Goal: Find specific page/section: Find specific page/section

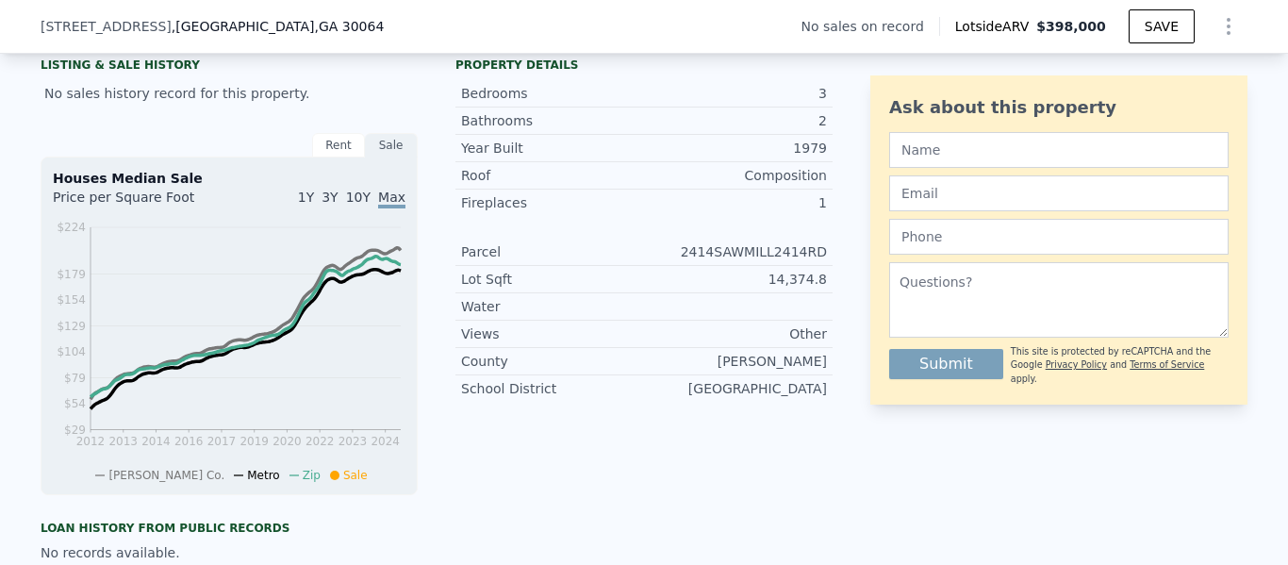
scroll to position [622, 0]
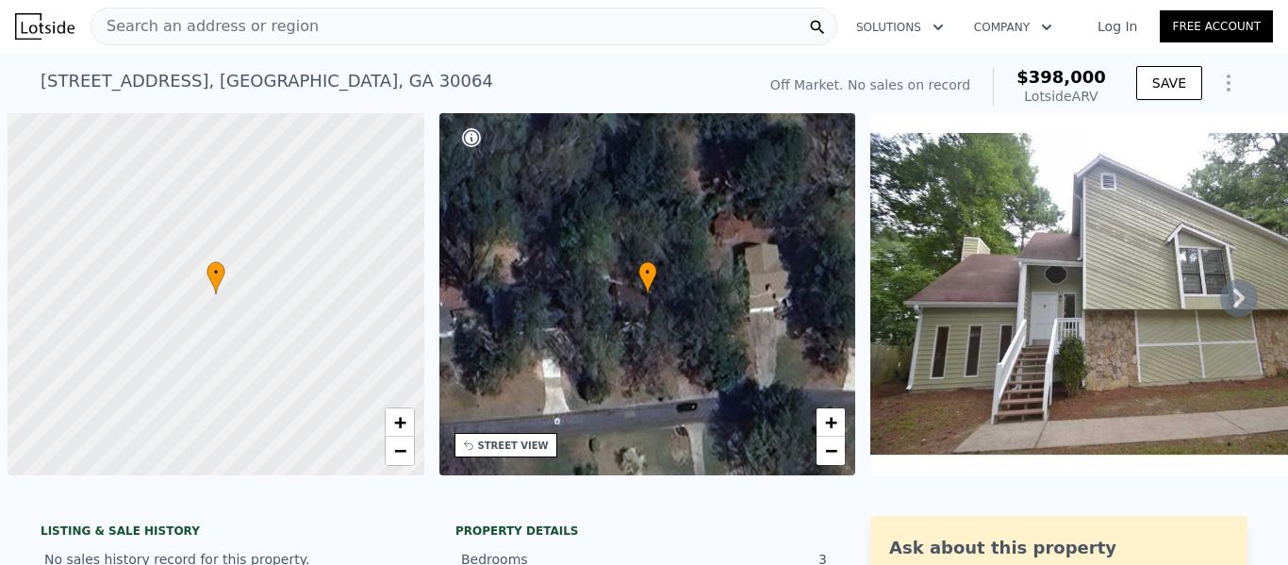
scroll to position [0, 8]
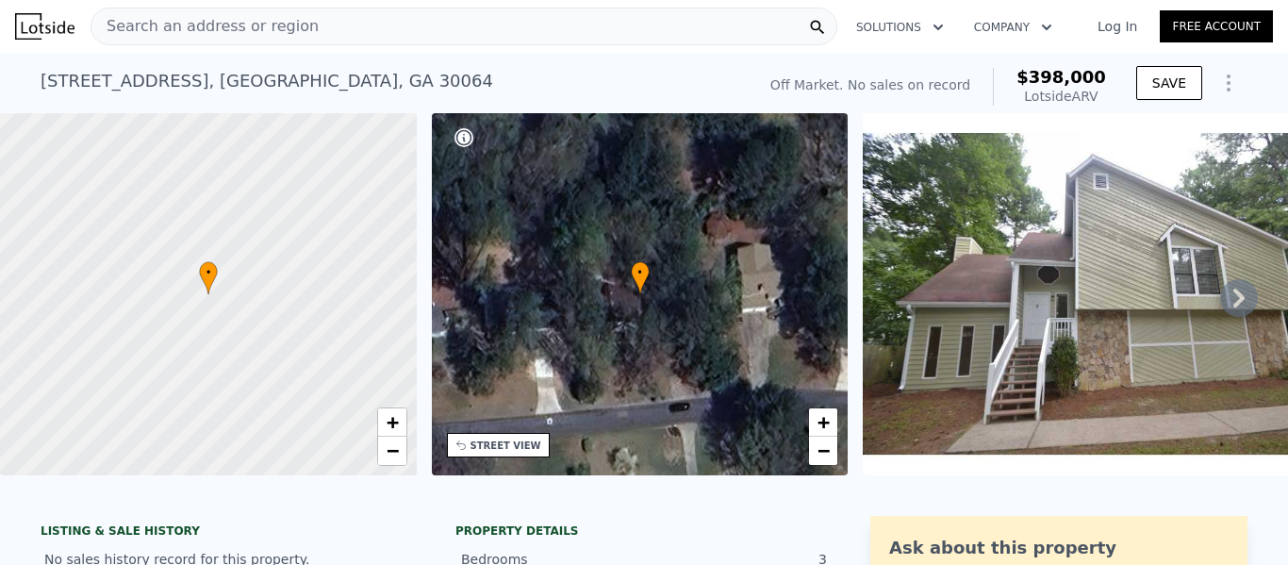
click at [329, 29] on div "Search an address or region" at bounding box center [464, 27] width 747 height 38
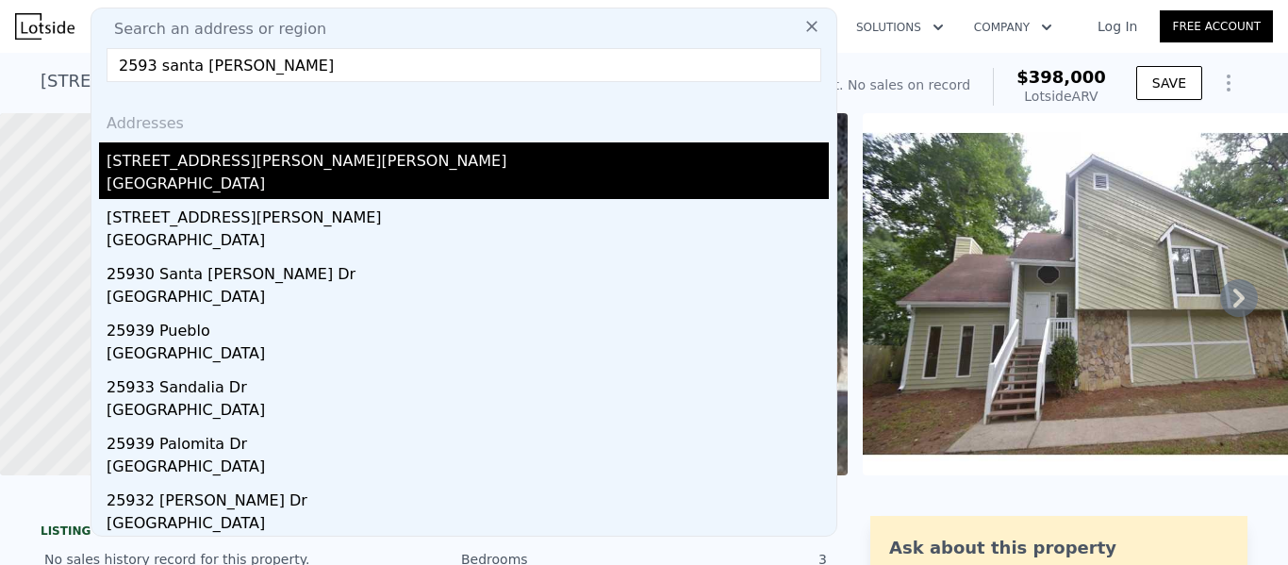
type input "2593 santa [PERSON_NAME]"
click at [170, 168] on div "[STREET_ADDRESS][PERSON_NAME][PERSON_NAME]" at bounding box center [468, 157] width 722 height 30
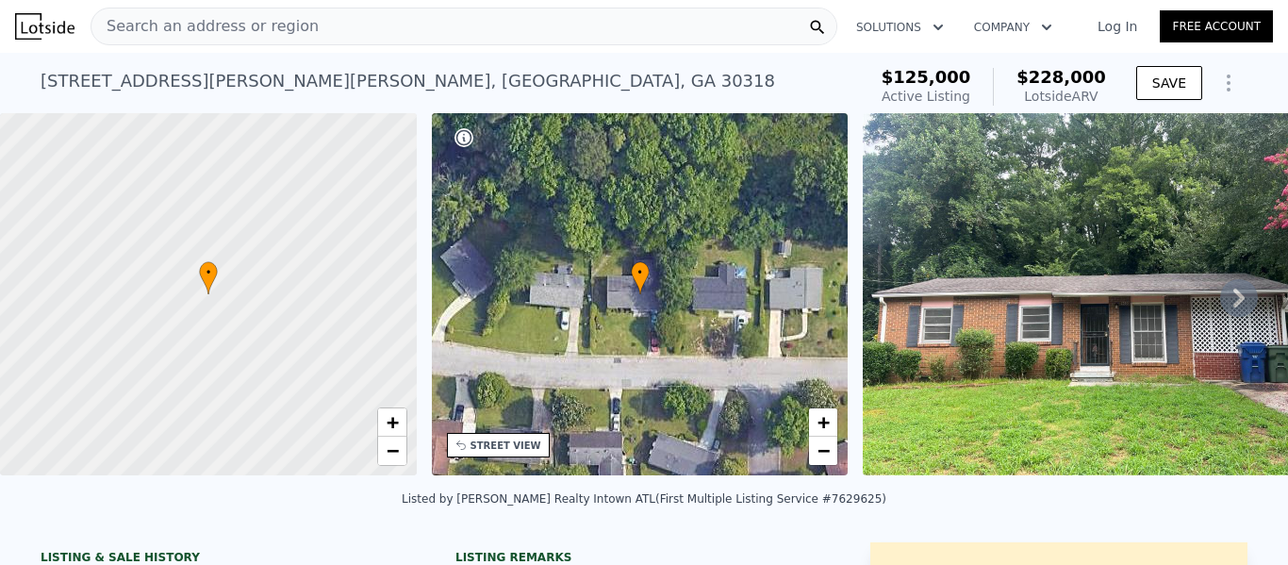
click at [1227, 299] on icon at bounding box center [1239, 298] width 38 height 38
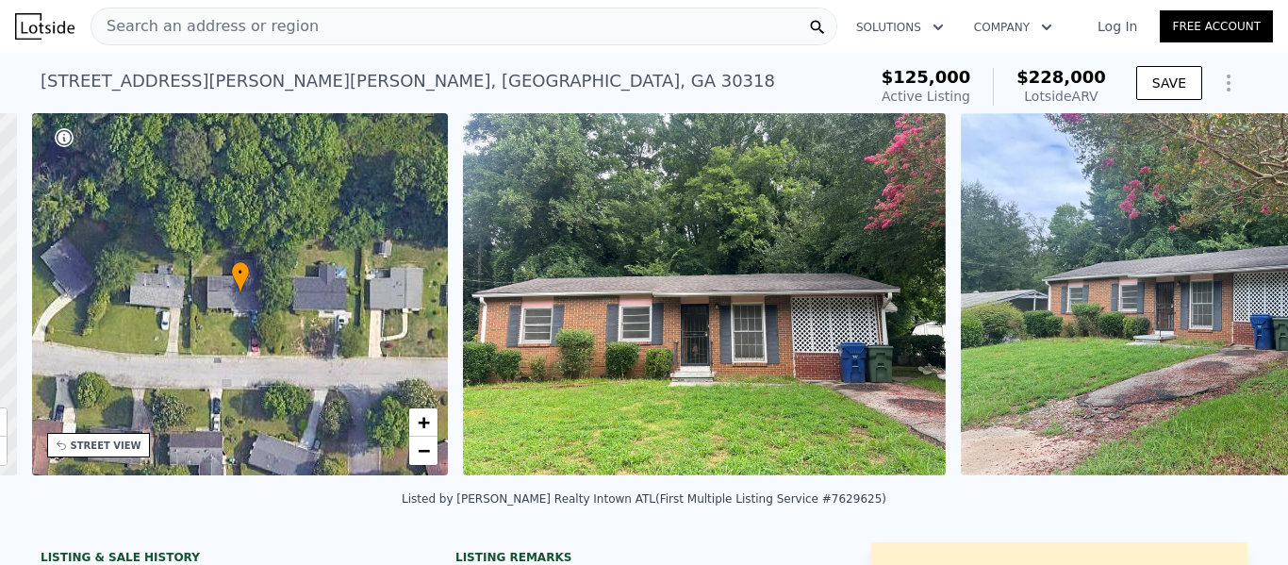
scroll to position [0, 439]
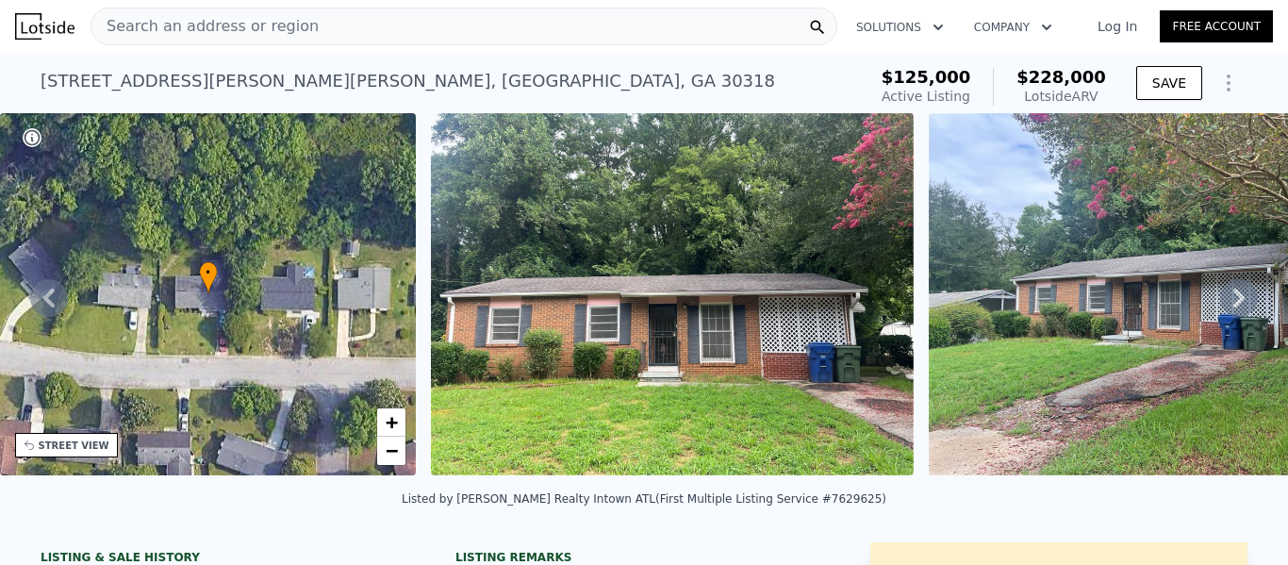
click at [1235, 305] on icon at bounding box center [1239, 298] width 38 height 38
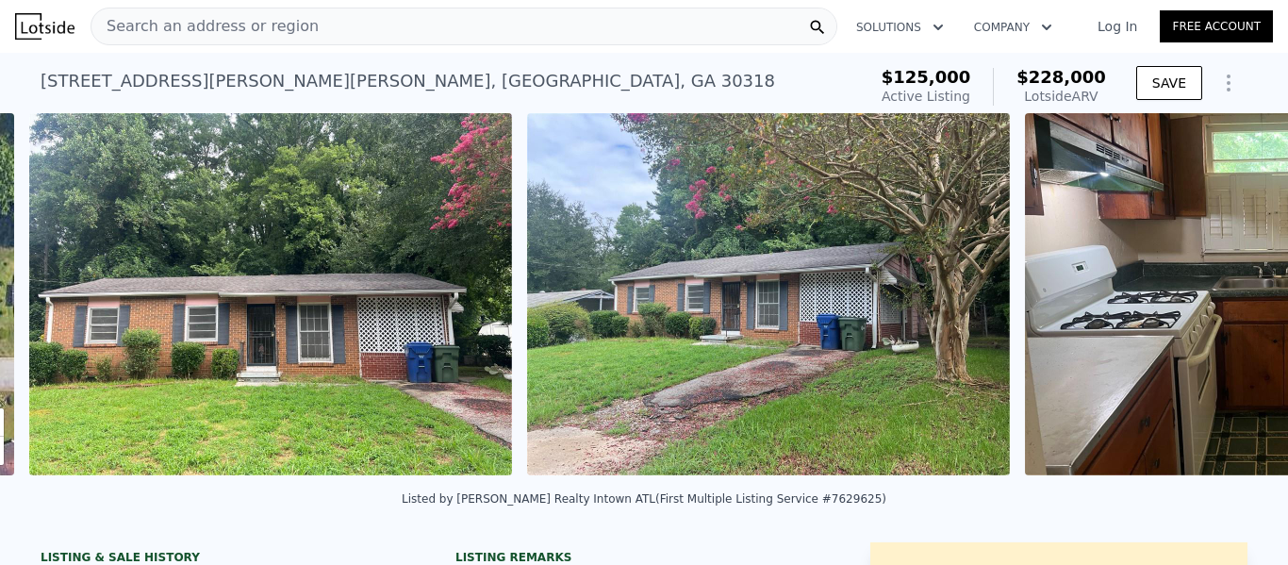
scroll to position [0, 863]
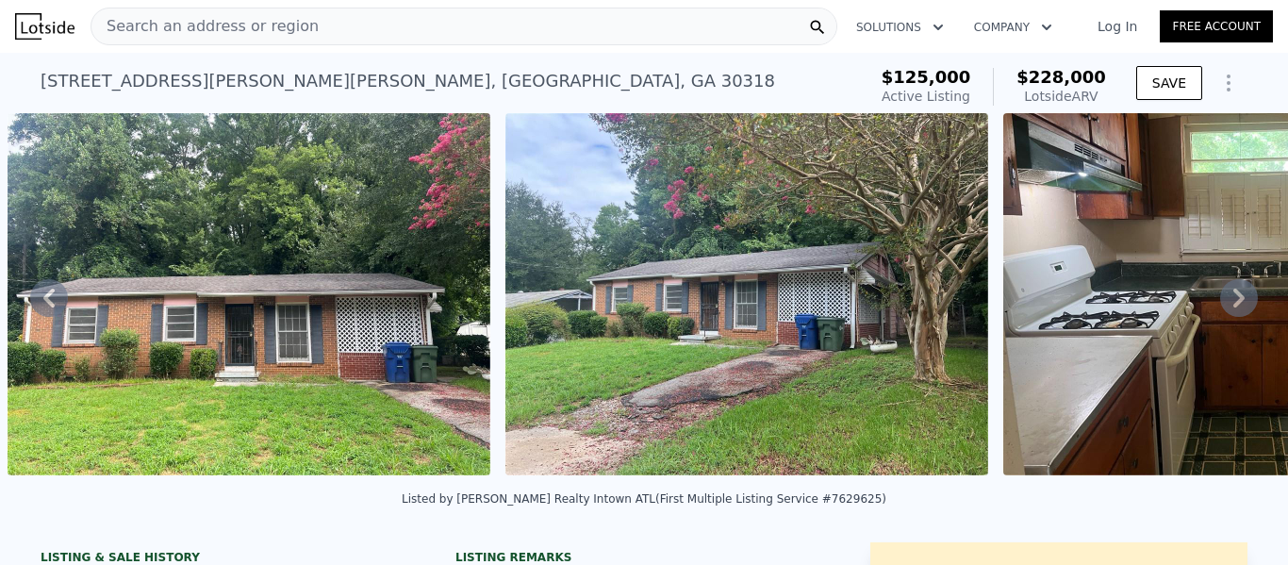
click at [1235, 305] on icon at bounding box center [1239, 298] width 38 height 38
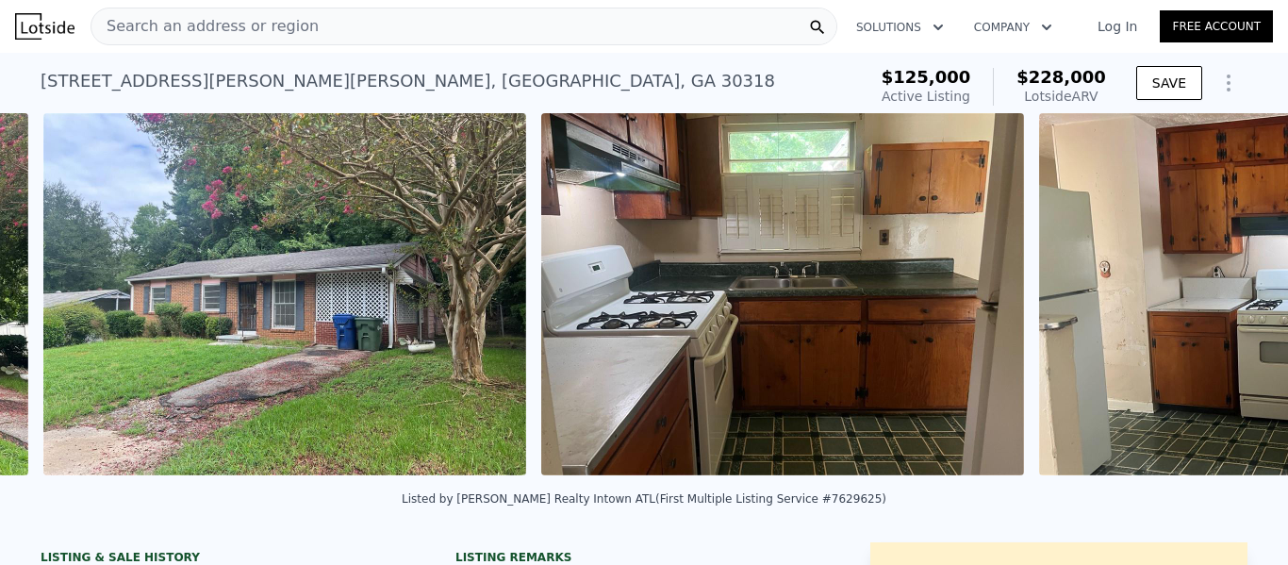
scroll to position [0, 1361]
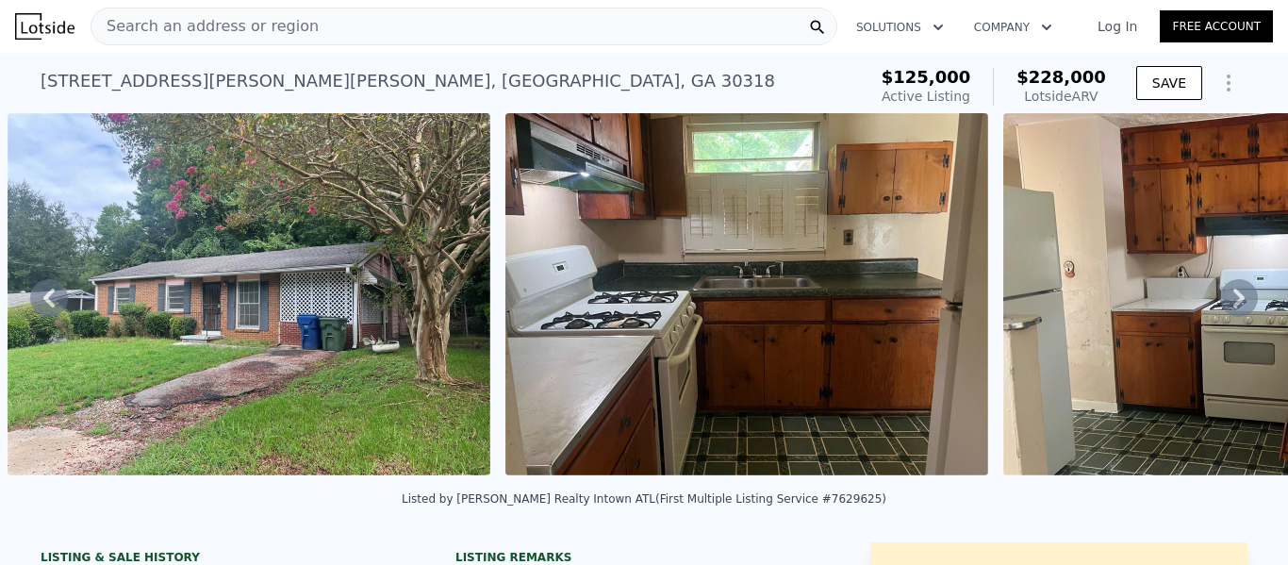
click at [1235, 305] on icon at bounding box center [1239, 298] width 38 height 38
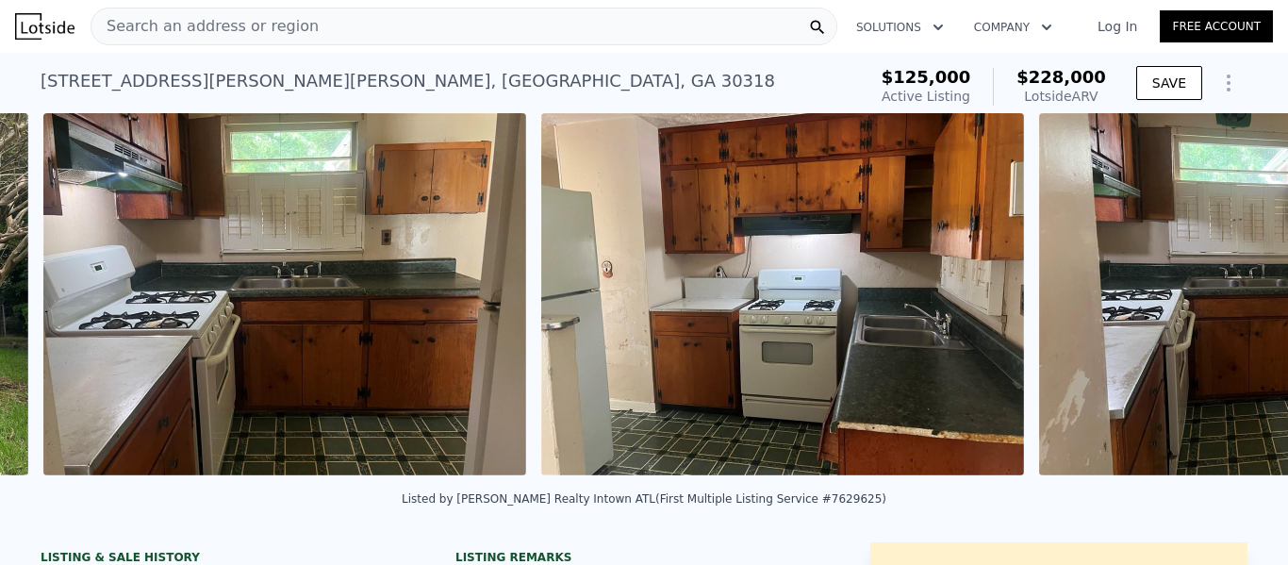
scroll to position [0, 1859]
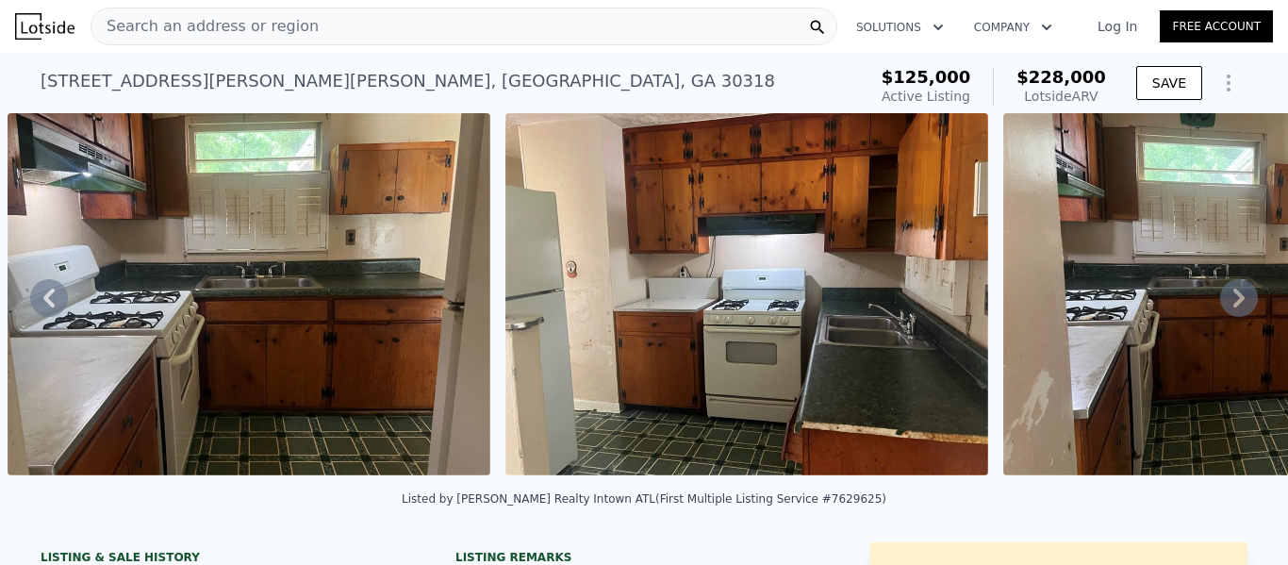
click at [1235, 305] on icon at bounding box center [1239, 298] width 38 height 38
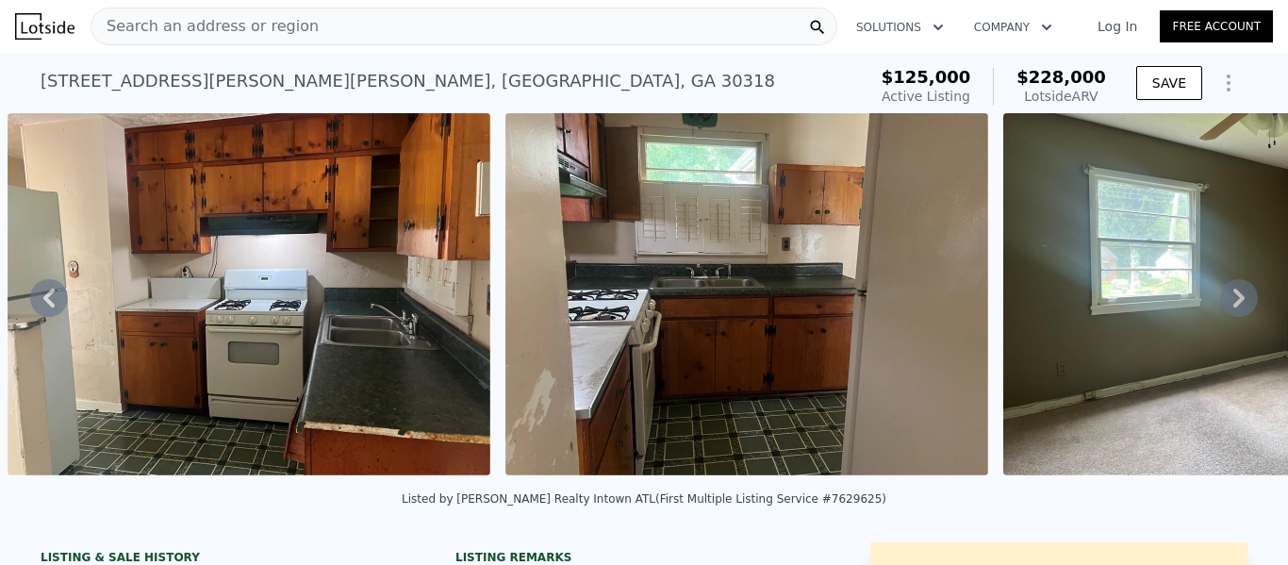
click at [1235, 305] on icon at bounding box center [1239, 298] width 38 height 38
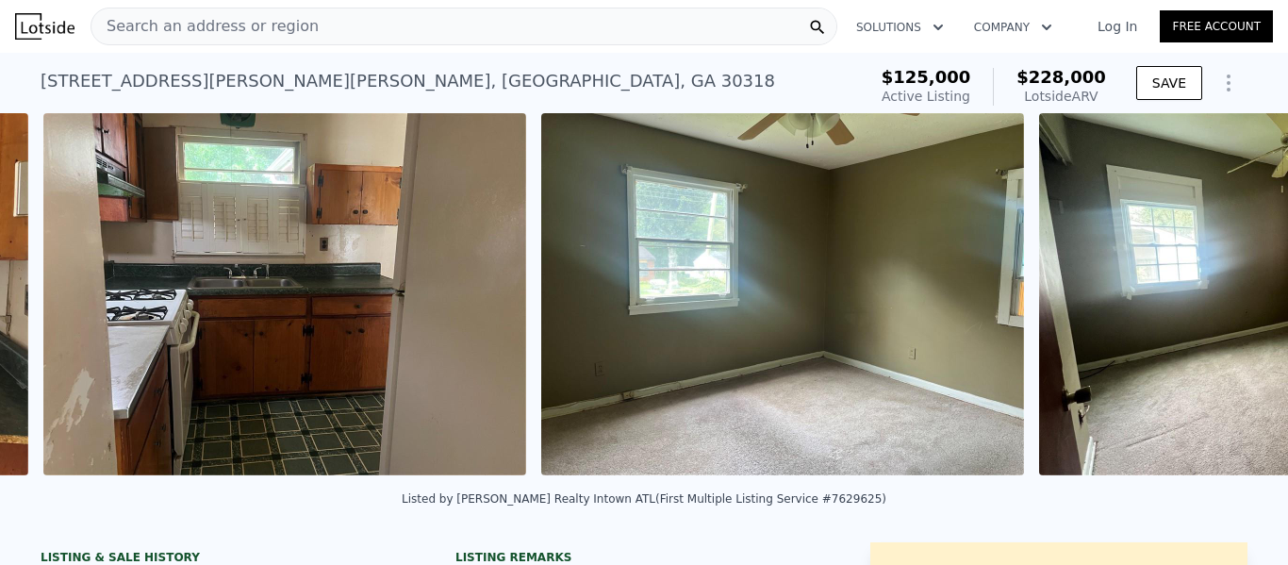
scroll to position [0, 2855]
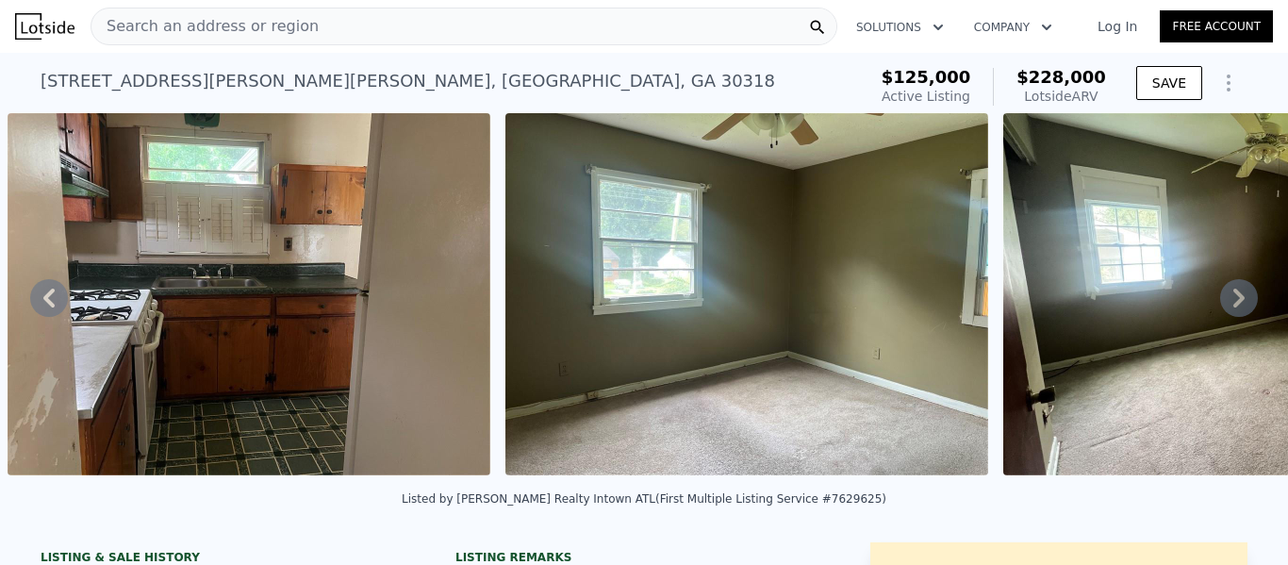
click at [1235, 305] on div "• + − • + − STREET VIEW Loading... SATELLITE VIEW" at bounding box center [644, 297] width 1288 height 369
click at [1235, 305] on icon at bounding box center [1239, 298] width 38 height 38
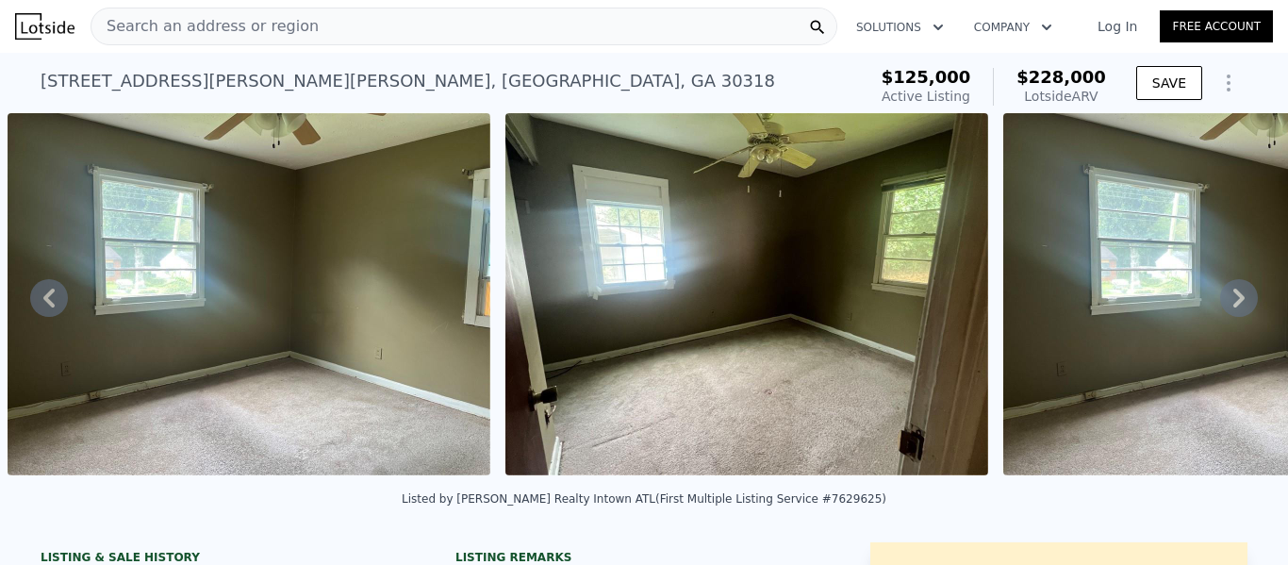
click at [1235, 305] on icon at bounding box center [1239, 298] width 38 height 38
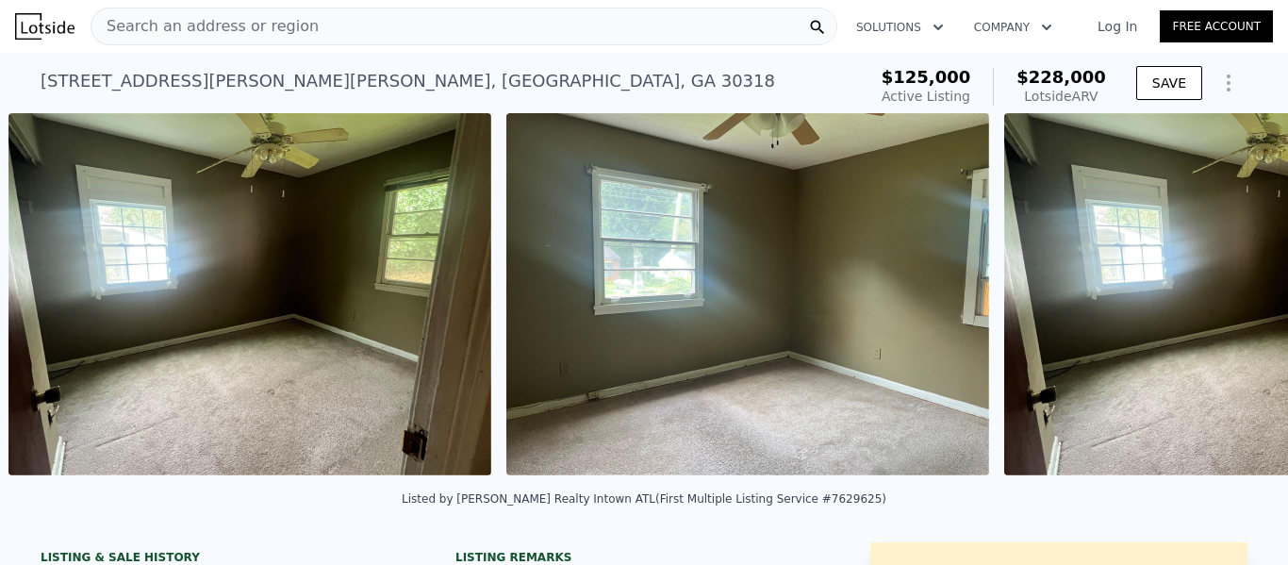
scroll to position [0, 3851]
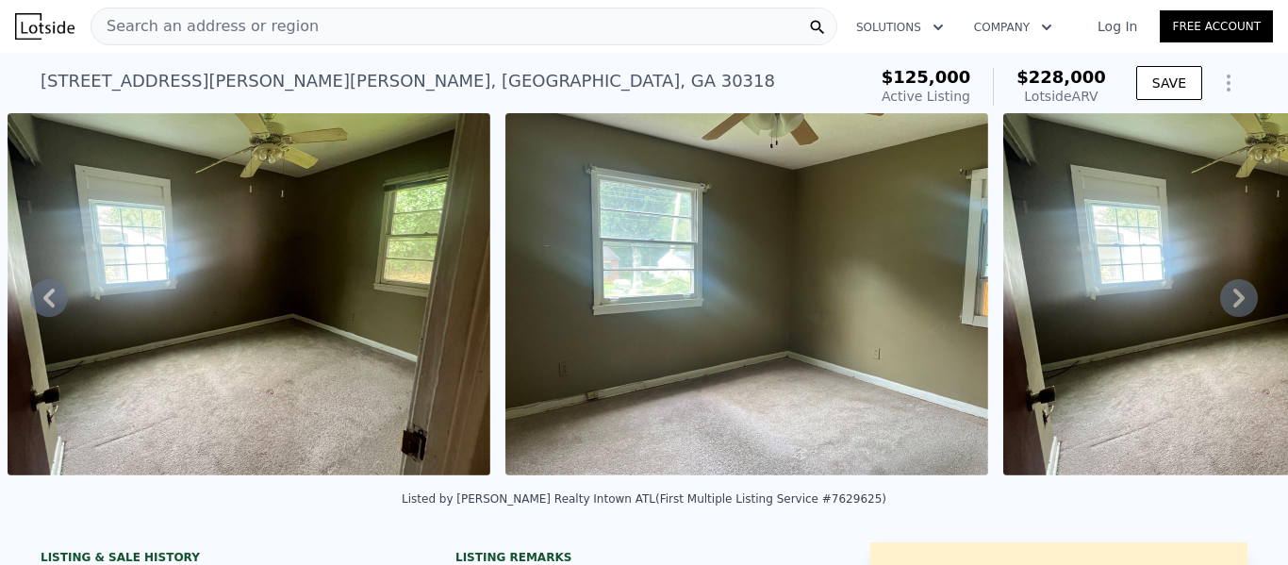
click at [1235, 305] on icon at bounding box center [1239, 298] width 38 height 38
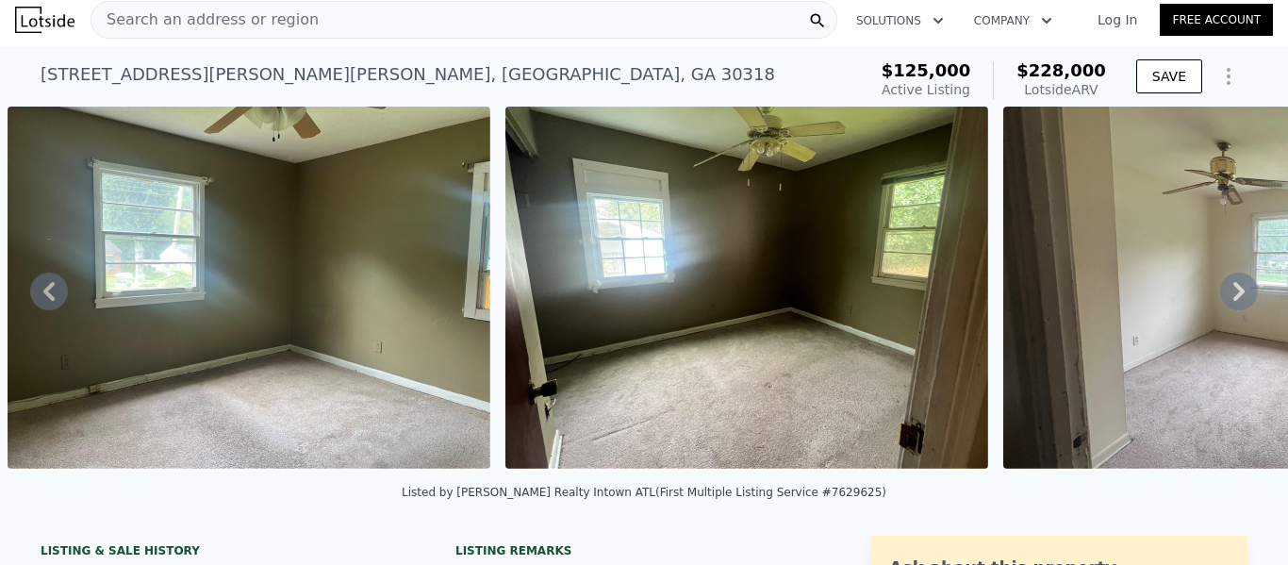
scroll to position [0, 0]
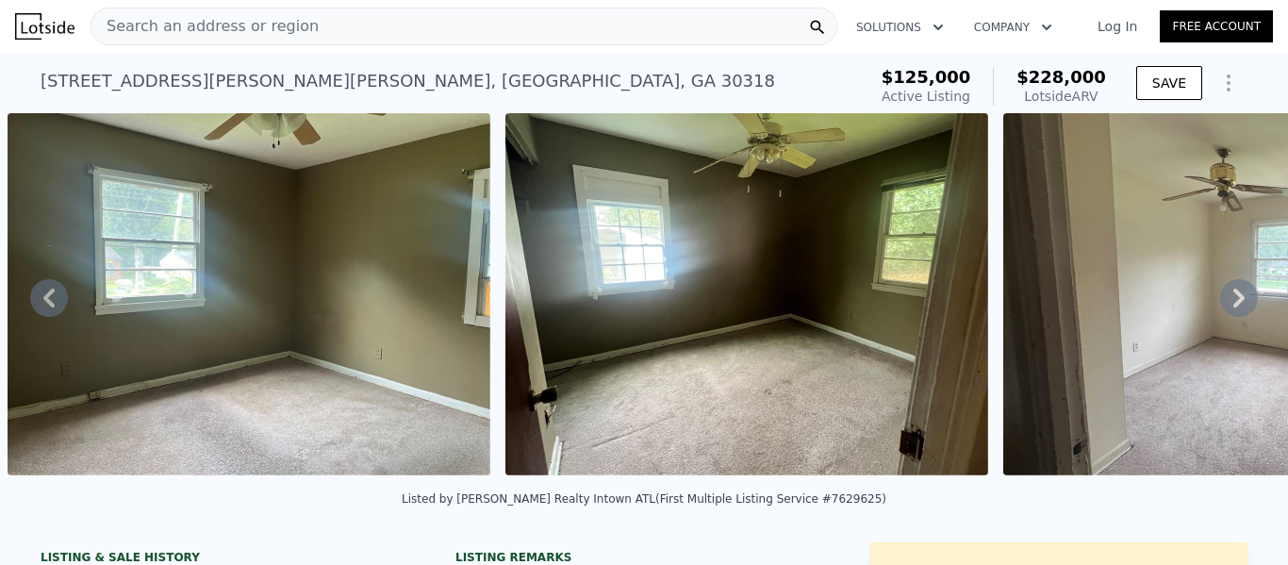
click at [1227, 293] on icon at bounding box center [1239, 298] width 38 height 38
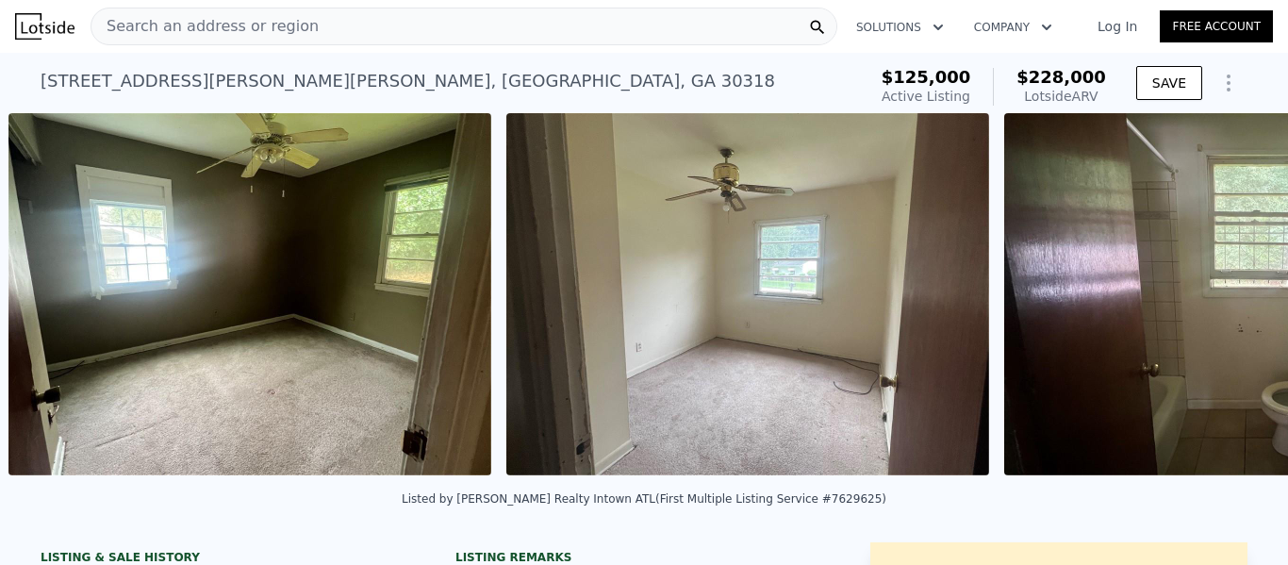
scroll to position [0, 4847]
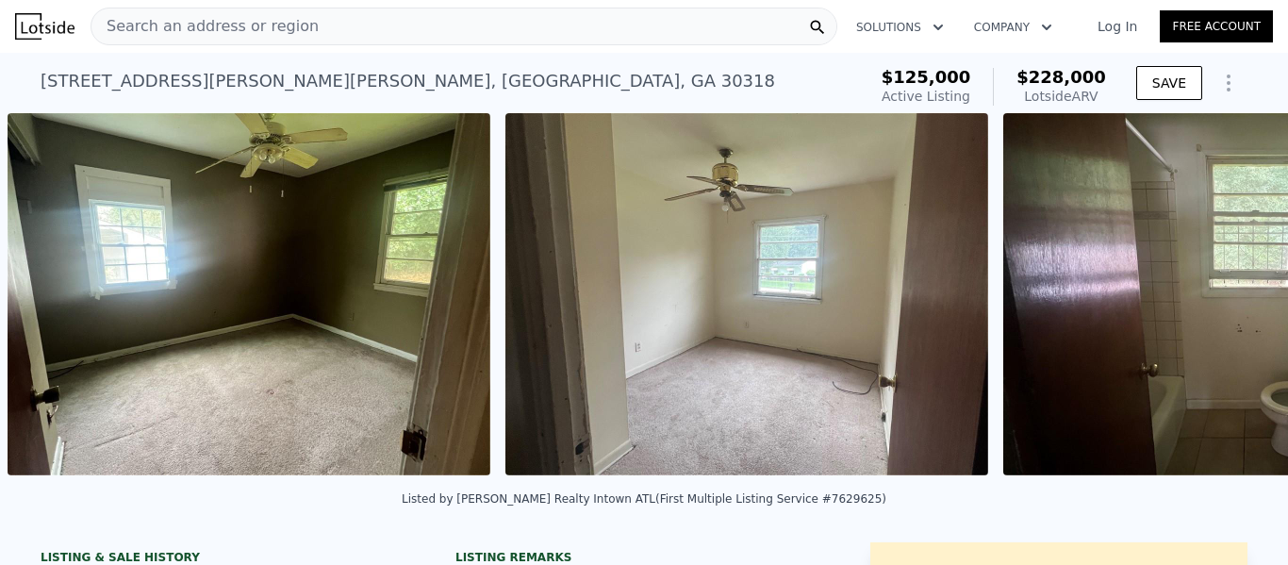
click at [1227, 293] on div "• + − • + − STREET VIEW Loading... SATELLITE VIEW" at bounding box center [644, 297] width 1288 height 369
click at [1227, 293] on icon at bounding box center [1239, 298] width 38 height 38
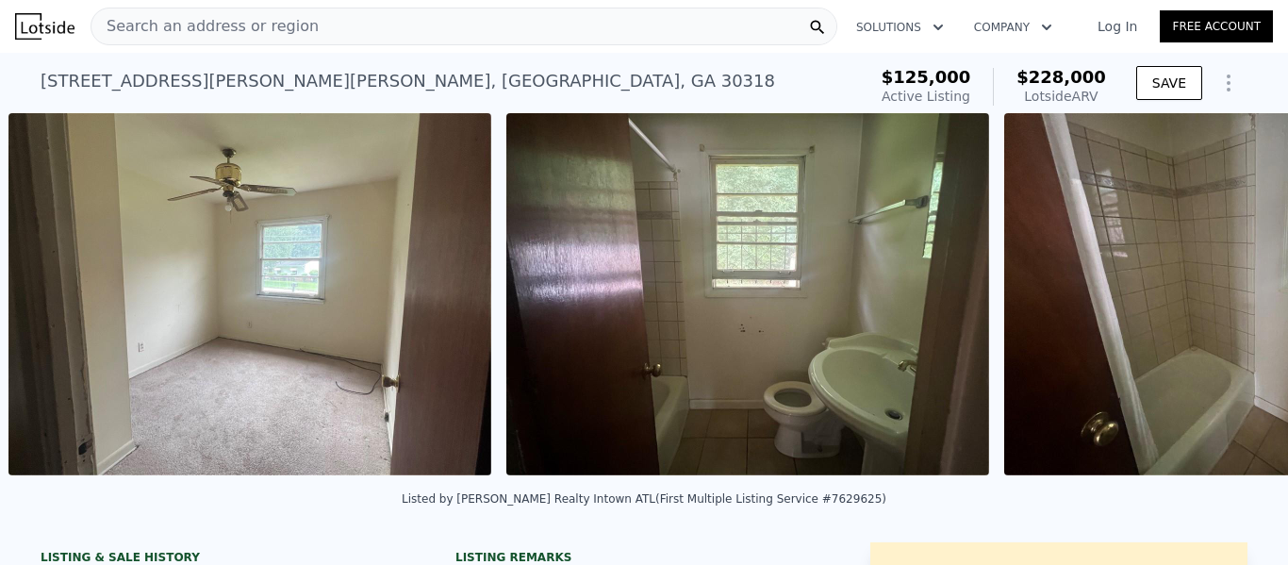
scroll to position [0, 5345]
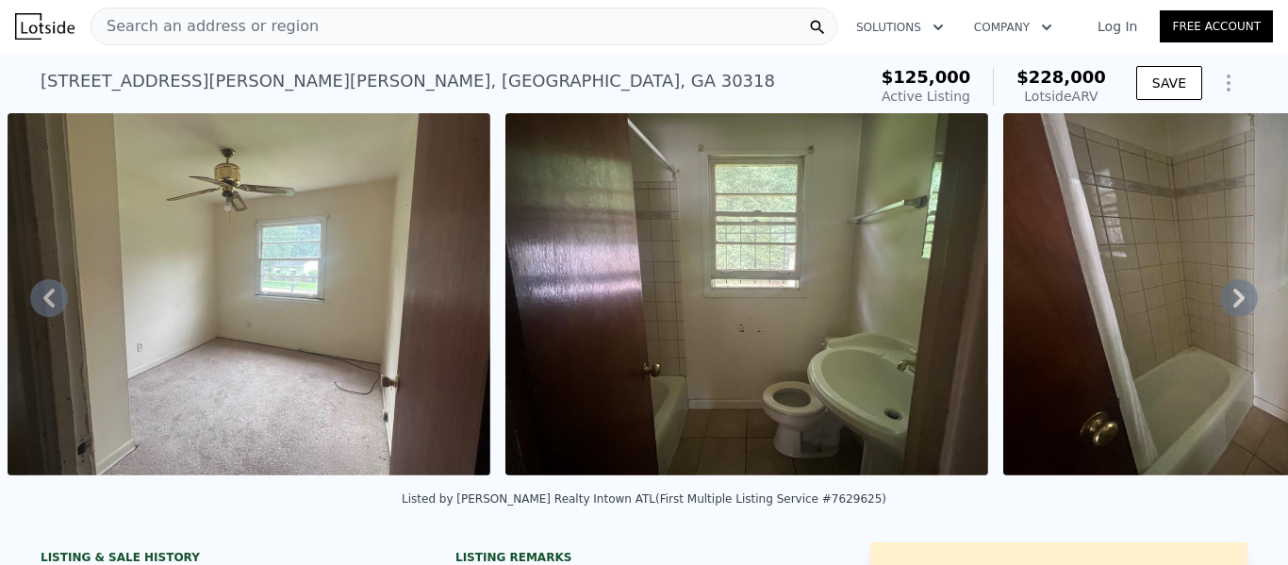
click at [1227, 293] on icon at bounding box center [1239, 298] width 38 height 38
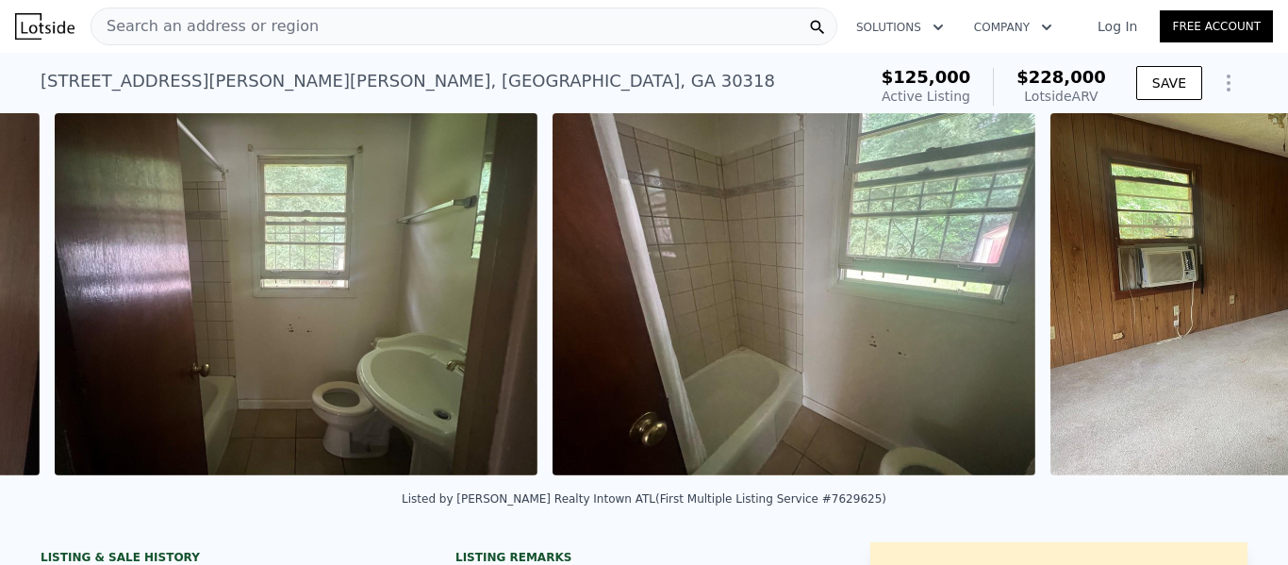
scroll to position [0, 5843]
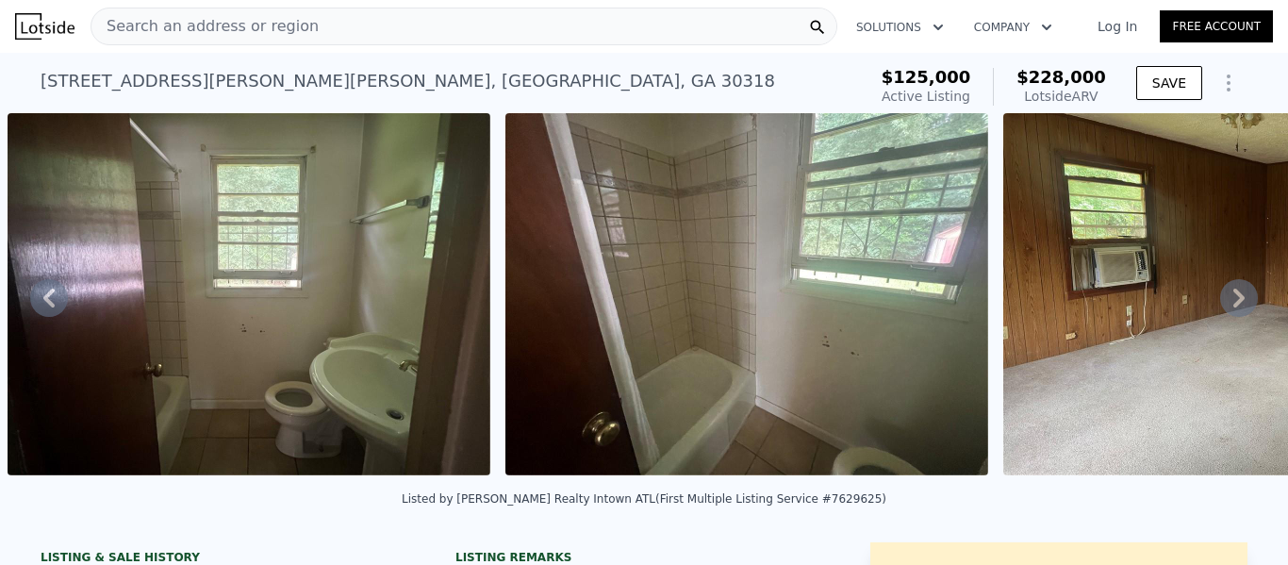
click at [1227, 293] on icon at bounding box center [1239, 298] width 38 height 38
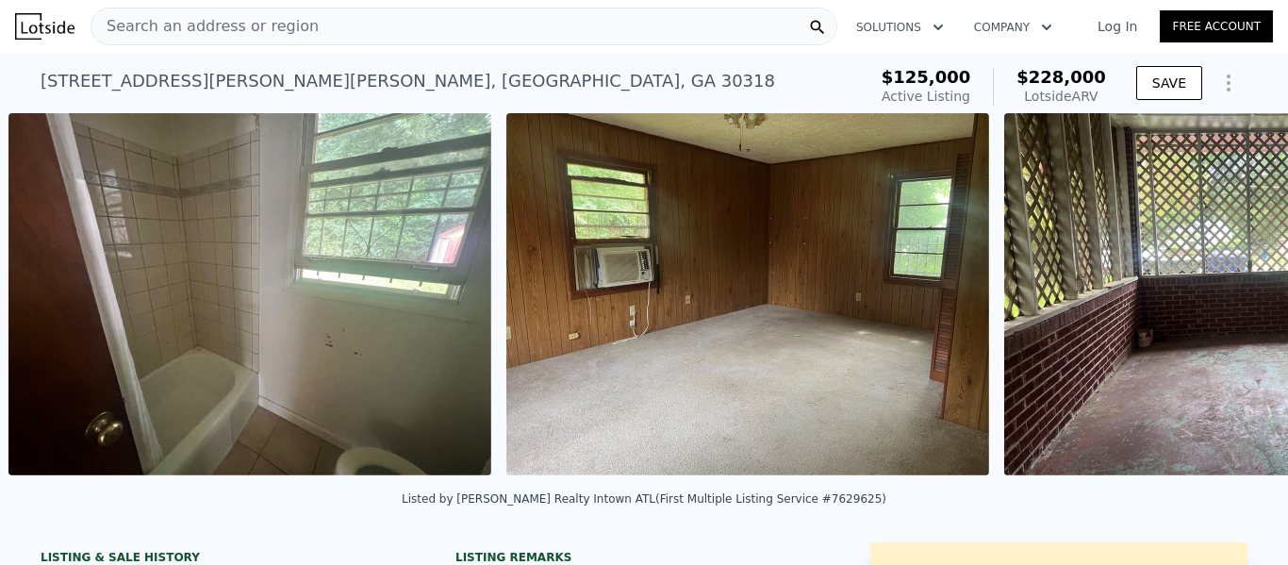
scroll to position [0, 6341]
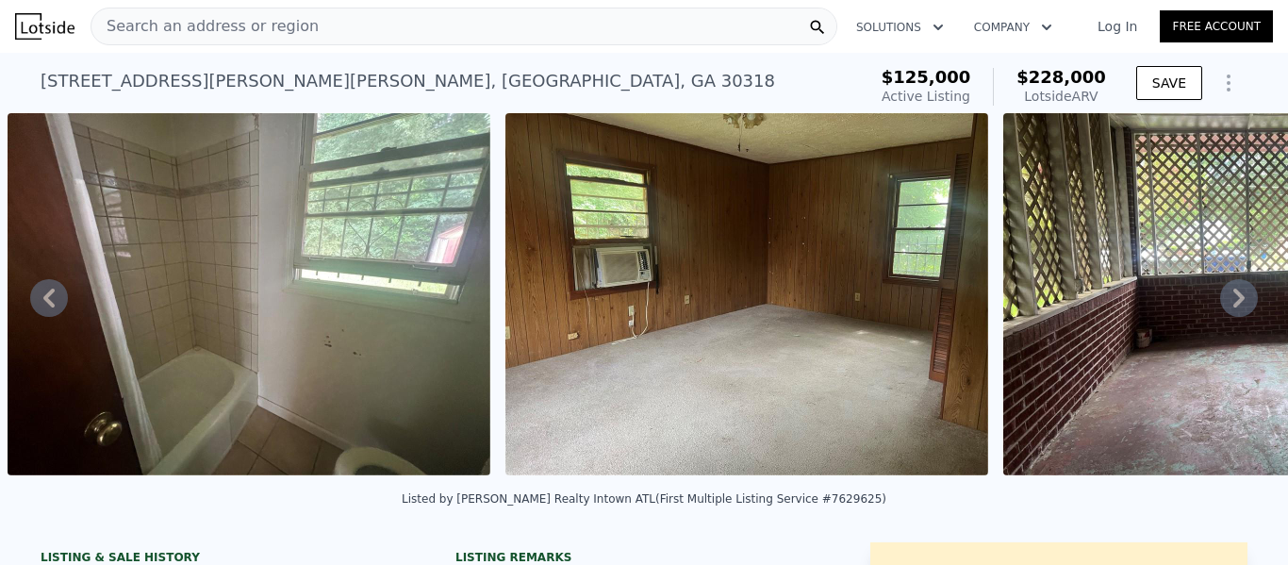
click at [1227, 293] on icon at bounding box center [1239, 298] width 38 height 38
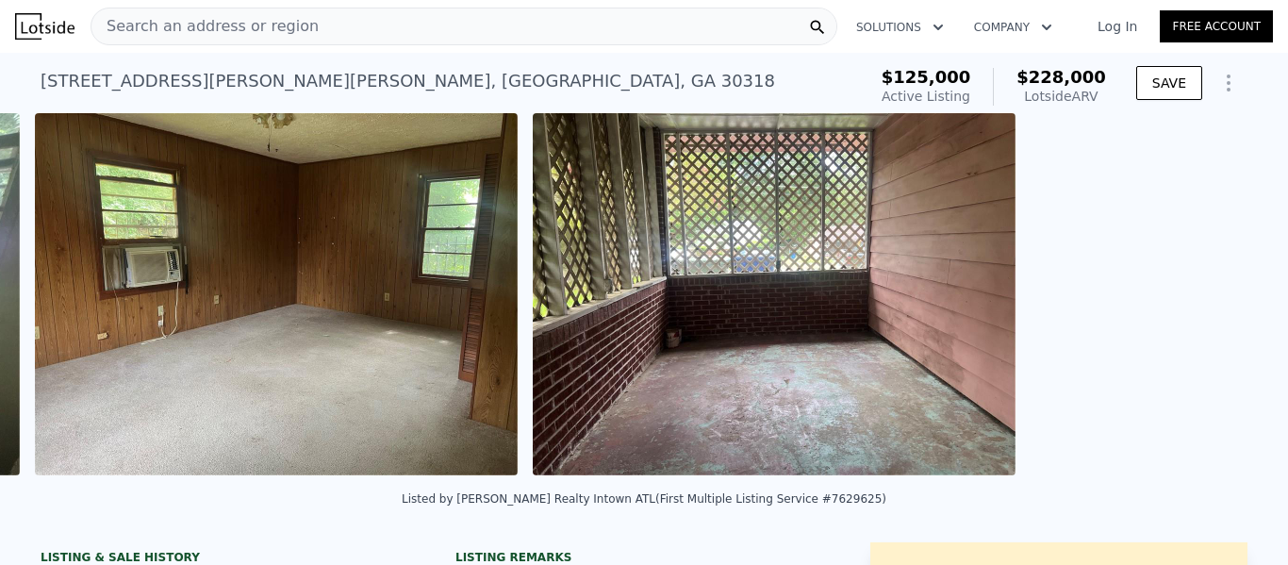
scroll to position [0, 6839]
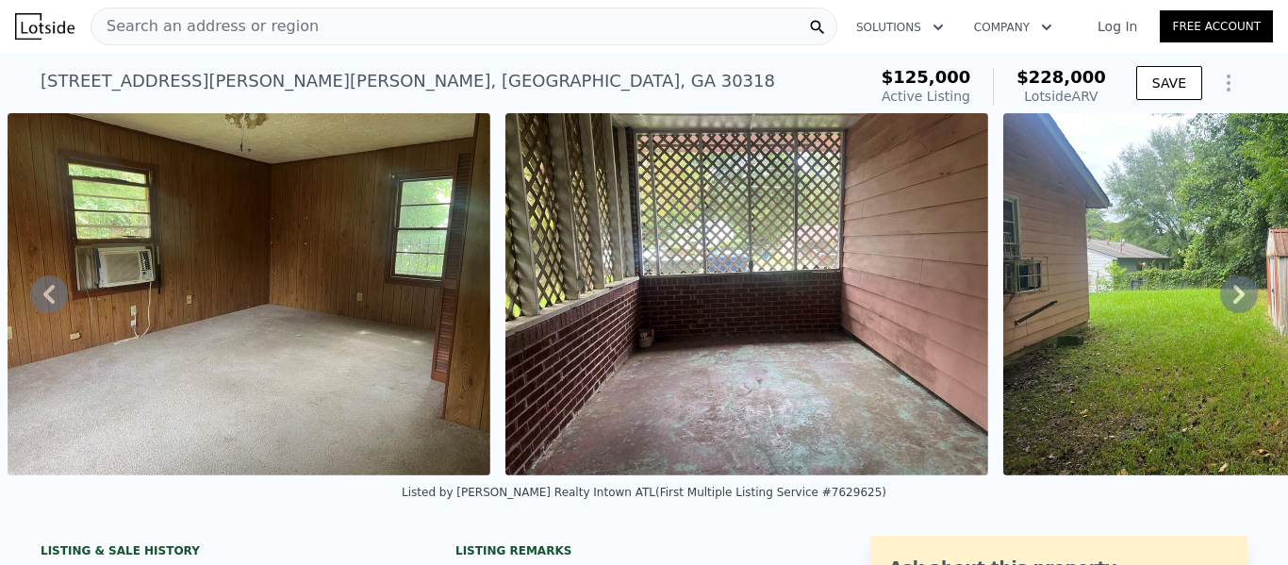
click at [1227, 293] on icon at bounding box center [1239, 294] width 38 height 38
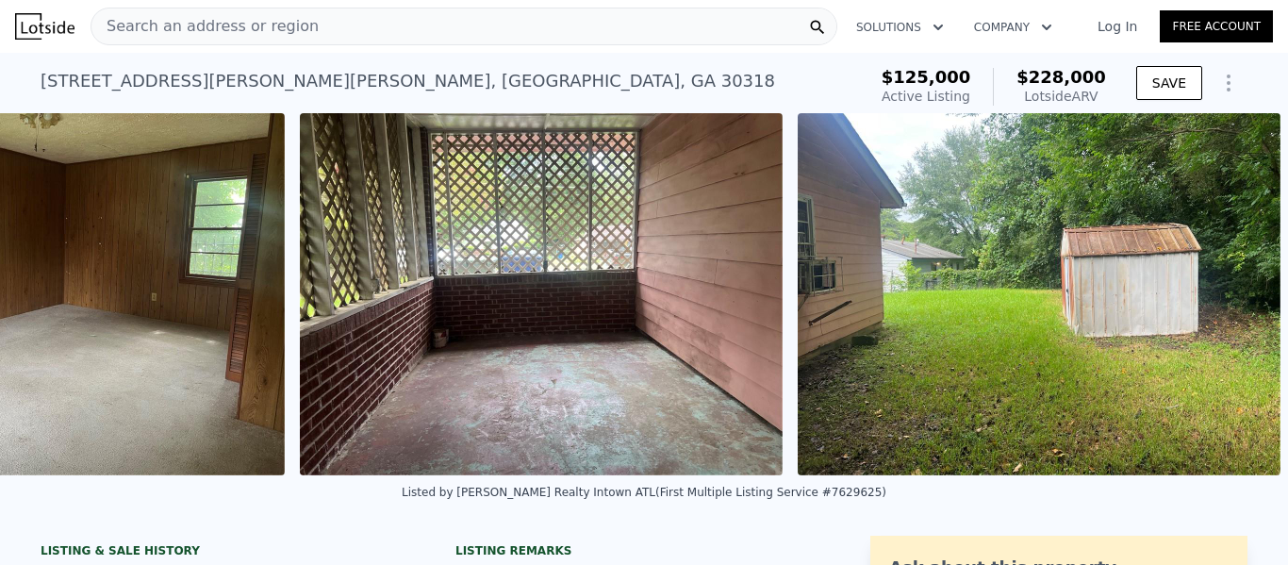
scroll to position [0, 7058]
click at [45, 290] on icon at bounding box center [49, 294] width 38 height 38
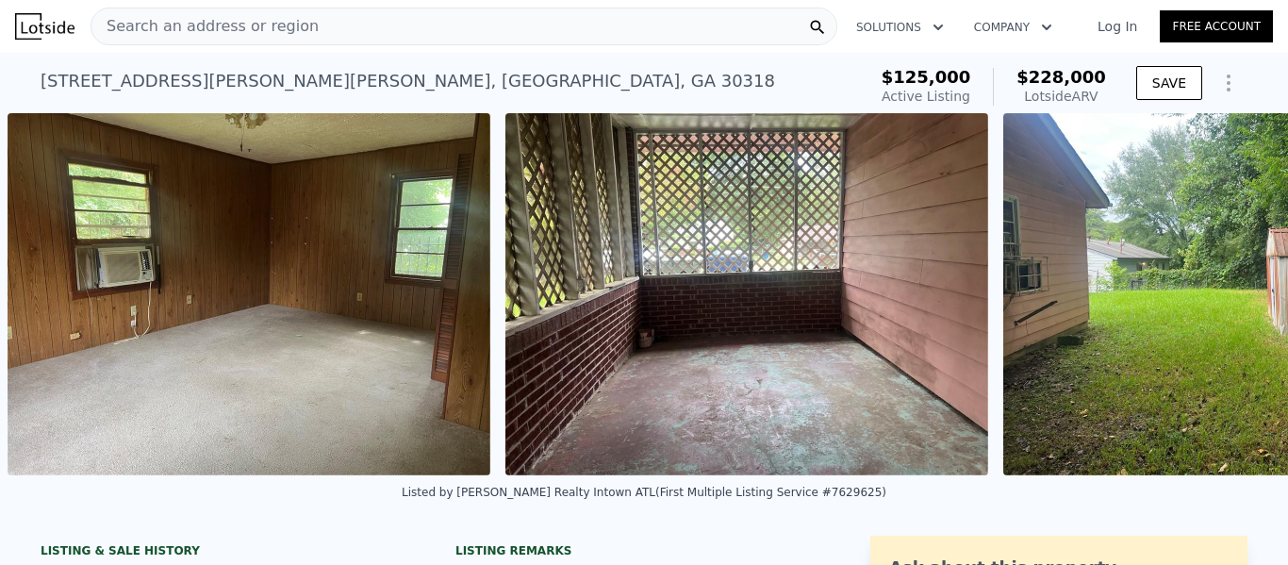
click at [45, 290] on div "• + − • + − STREET VIEW Loading... SATELLITE VIEW" at bounding box center [644, 294] width 1288 height 362
click at [45, 290] on icon at bounding box center [49, 294] width 38 height 38
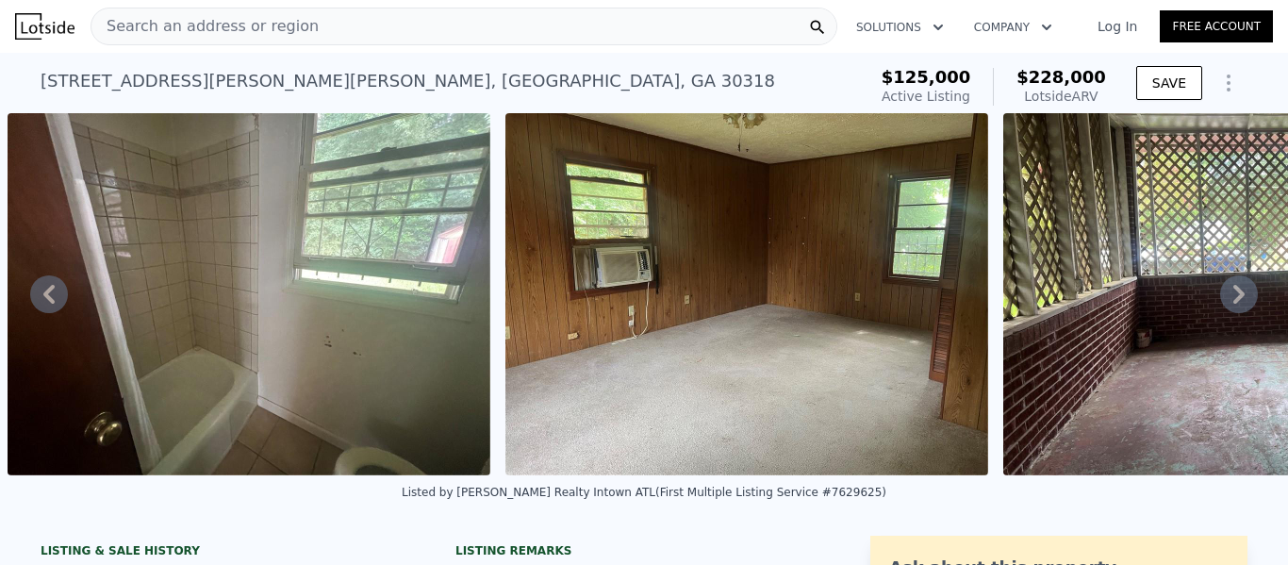
click at [45, 290] on icon at bounding box center [49, 294] width 38 height 38
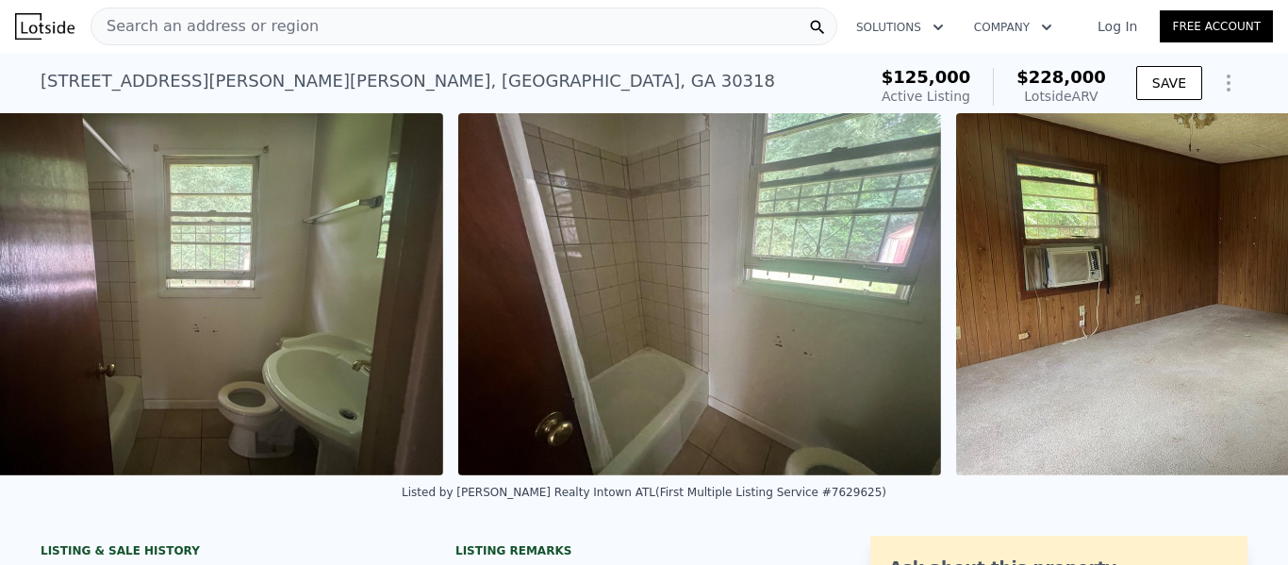
scroll to position [0, 5843]
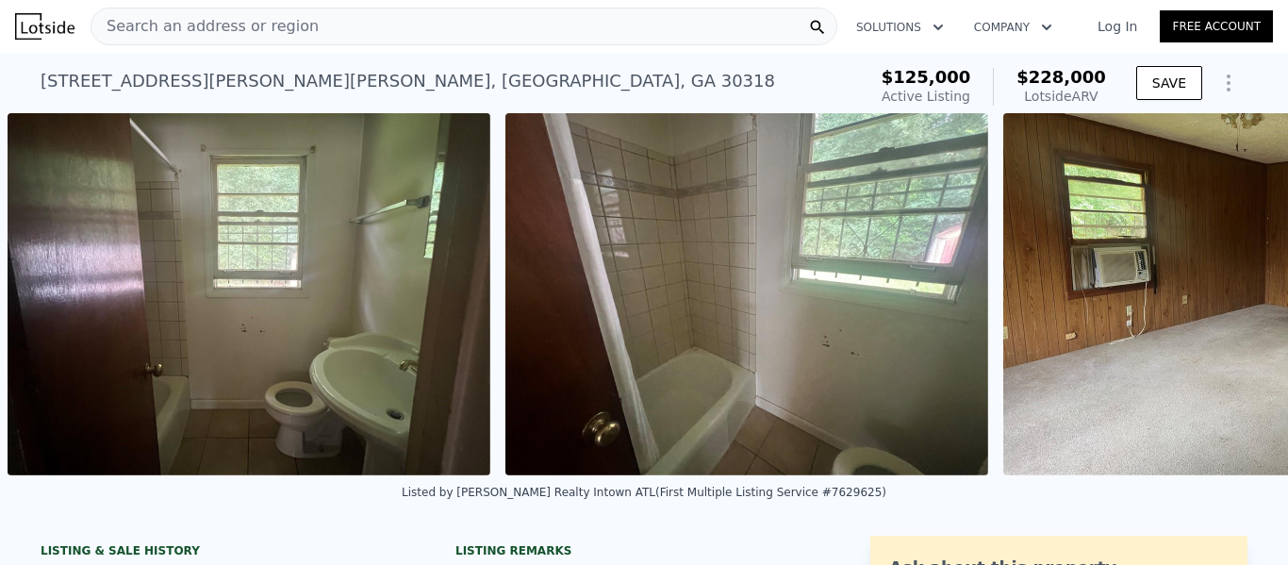
click at [45, 290] on img at bounding box center [249, 294] width 483 height 362
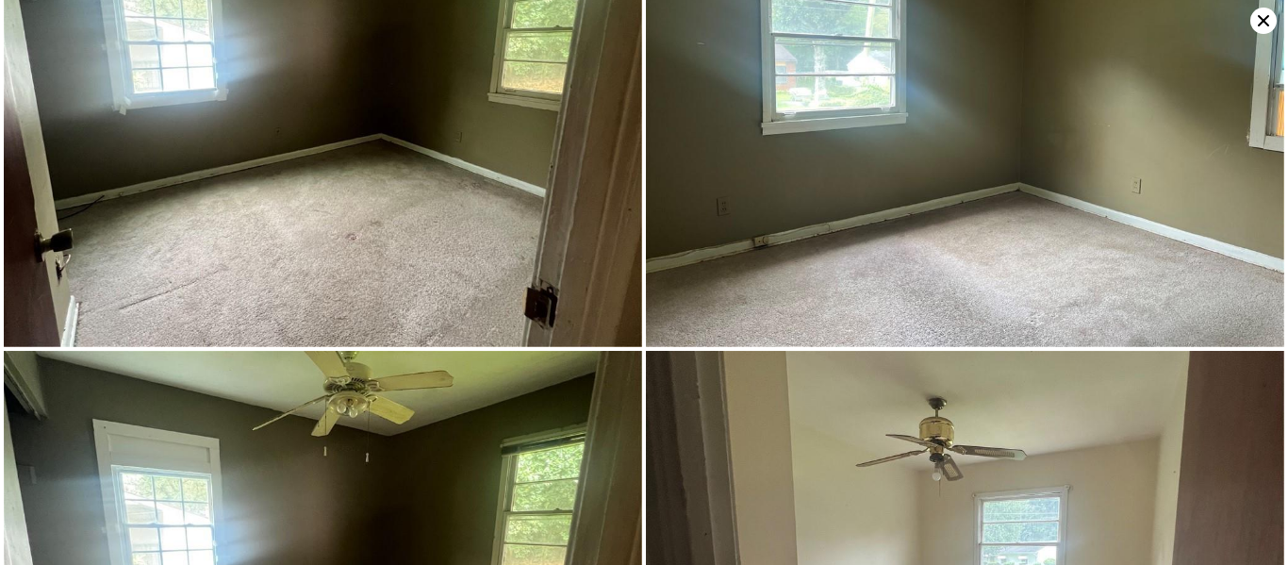
click at [45, 290] on div at bounding box center [324, 348] width 640 height 3857
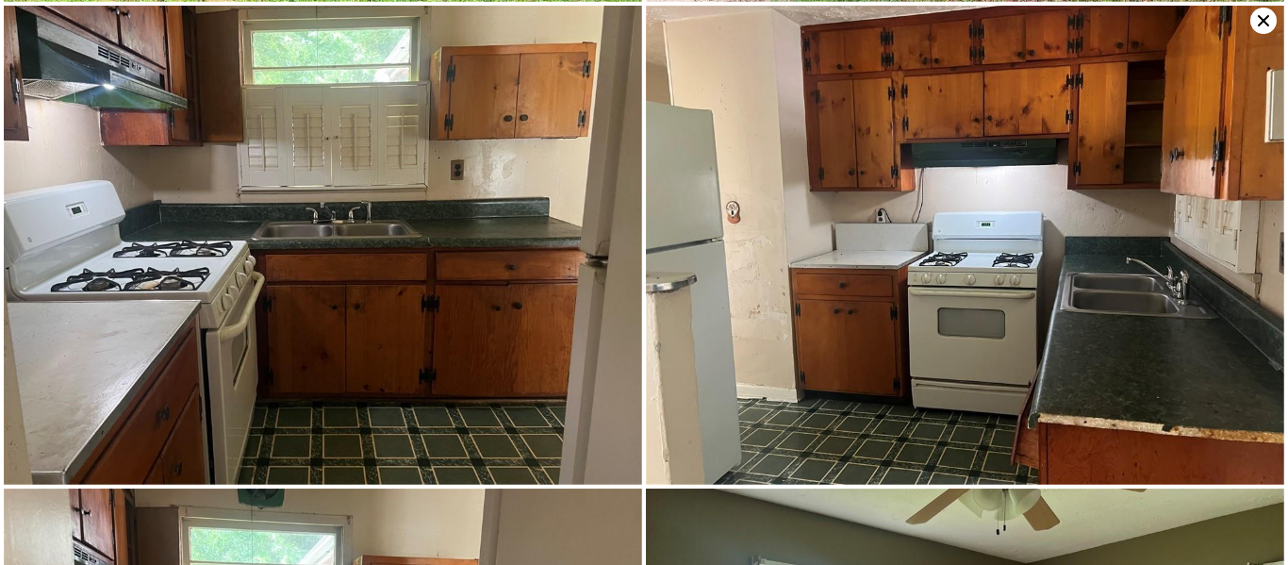
scroll to position [0, 0]
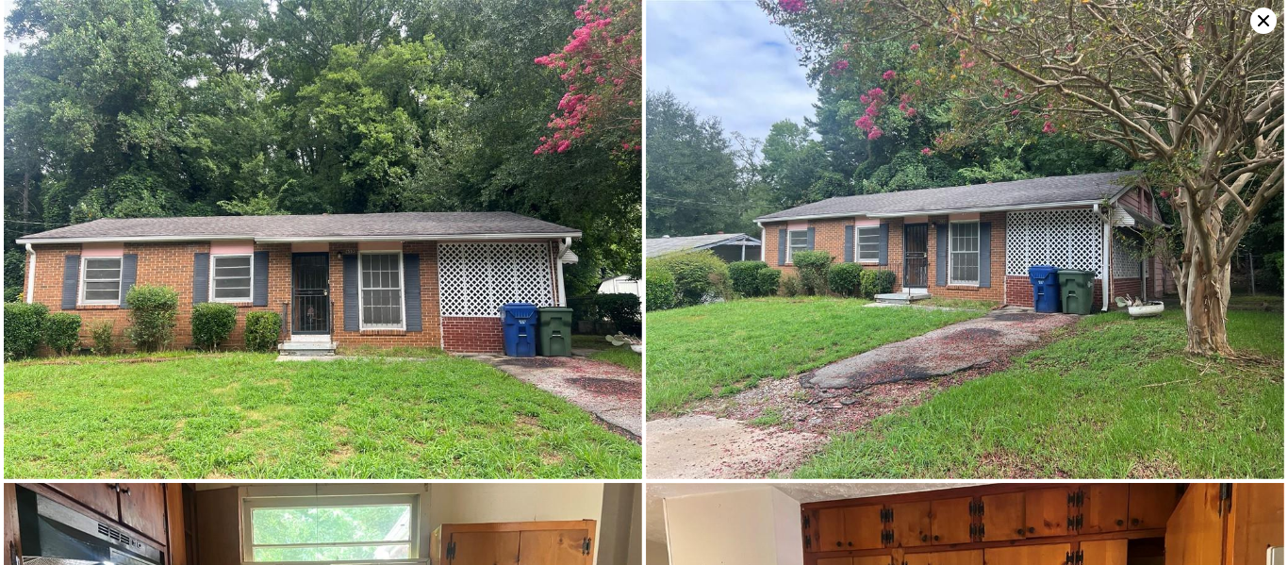
click at [1257, 20] on icon at bounding box center [1264, 21] width 26 height 26
